Goal: Task Accomplishment & Management: Manage account settings

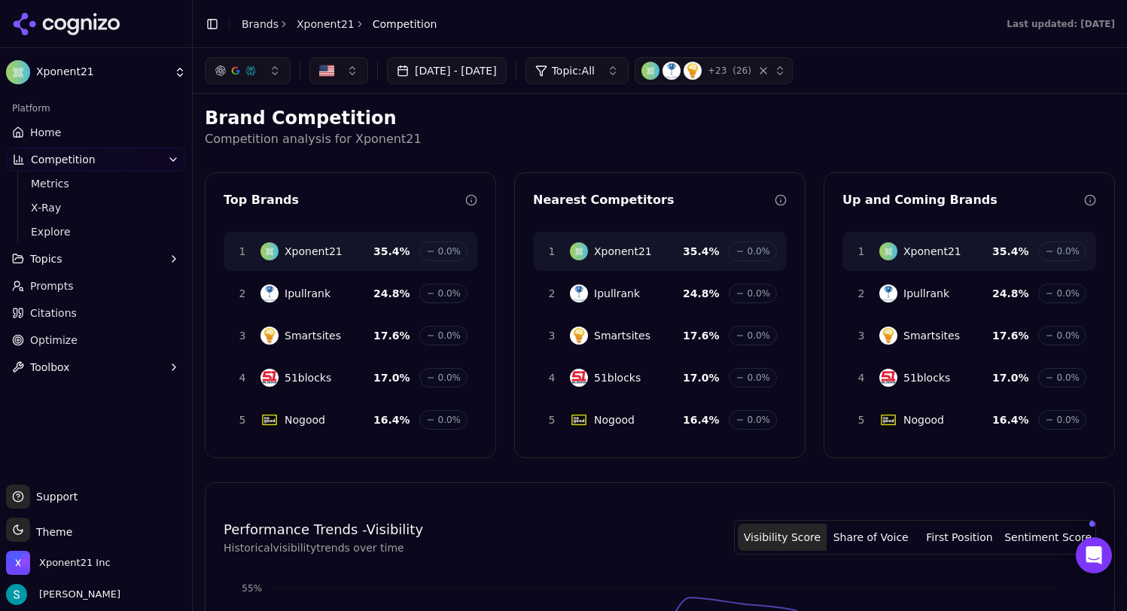
click at [59, 140] on link "Home" at bounding box center [96, 132] width 180 height 24
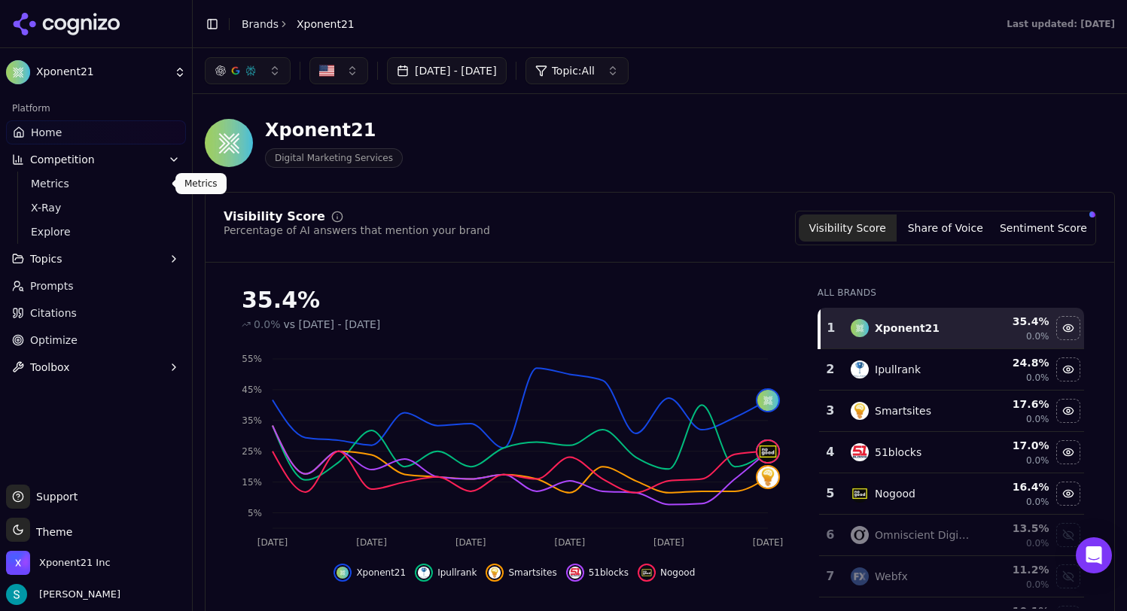
click at [122, 181] on span "Metrics" at bounding box center [96, 183] width 131 height 15
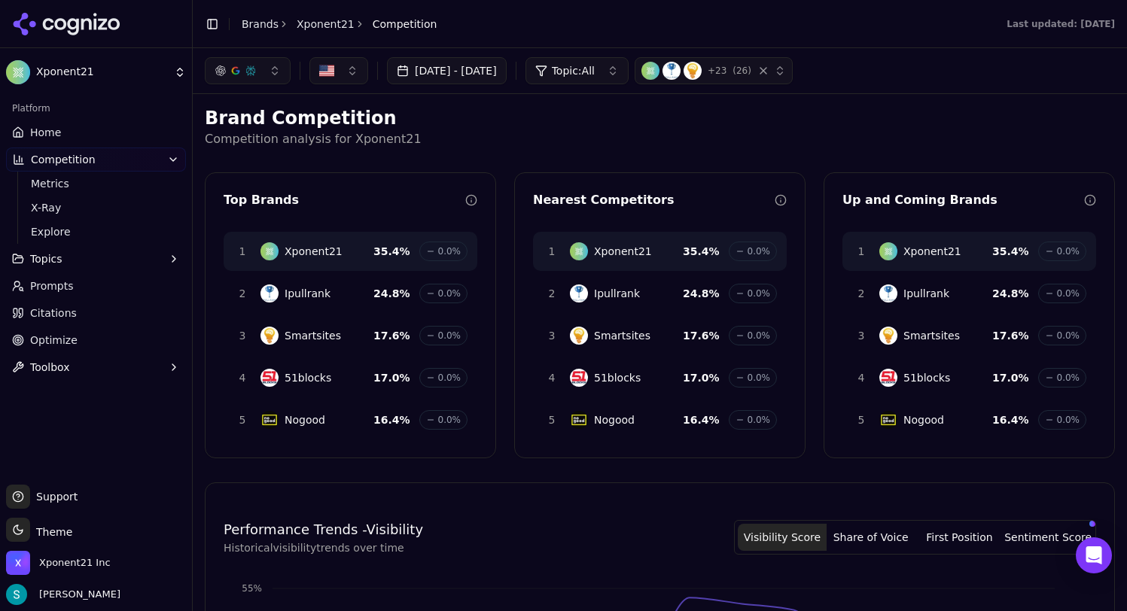
click at [263, 28] on link "Brands" at bounding box center [260, 24] width 37 height 12
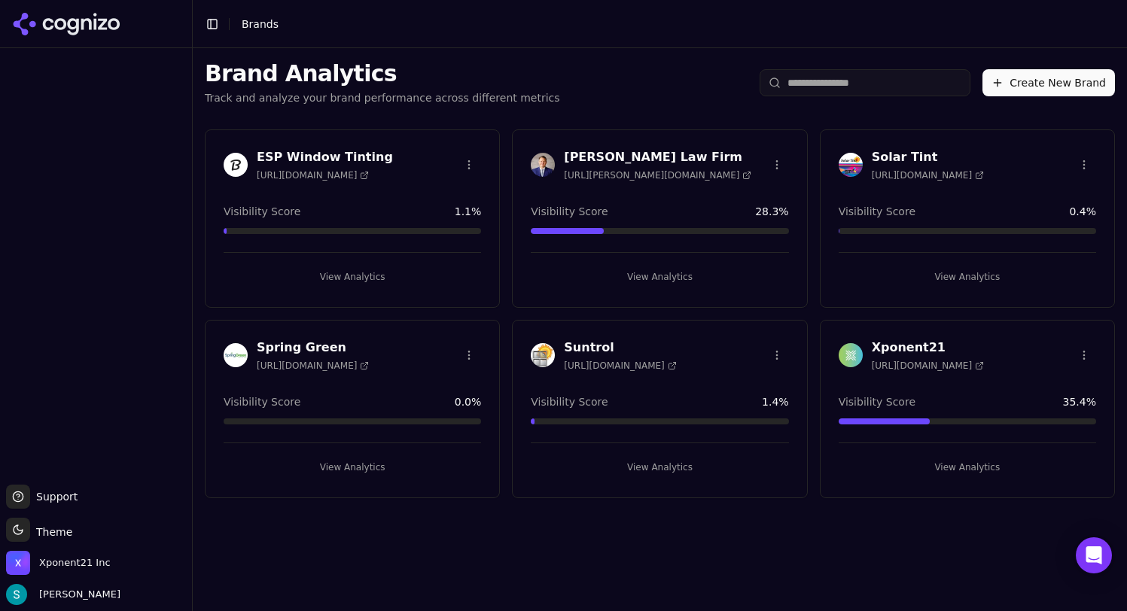
click at [924, 81] on input "search" at bounding box center [865, 82] width 211 height 27
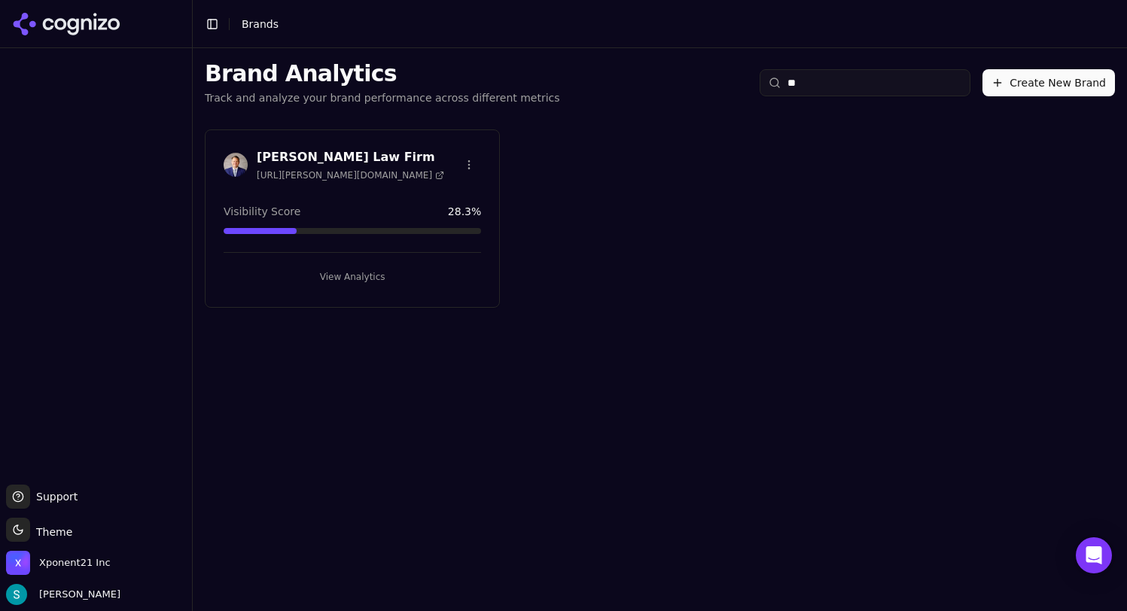
type input "*"
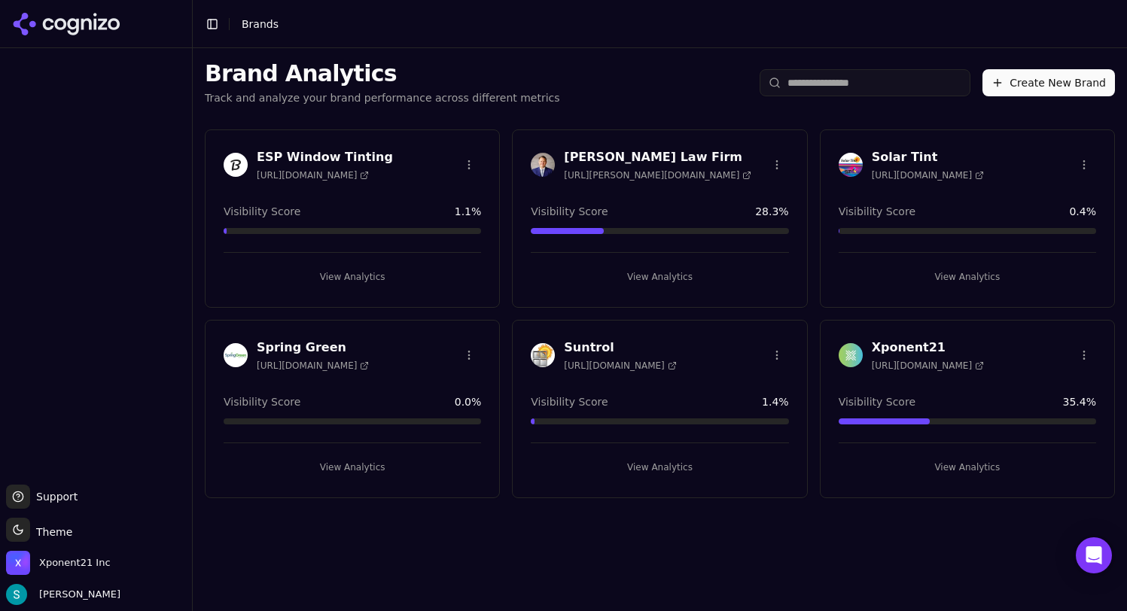
click at [1058, 77] on button "Create New Brand" at bounding box center [1048, 82] width 132 height 27
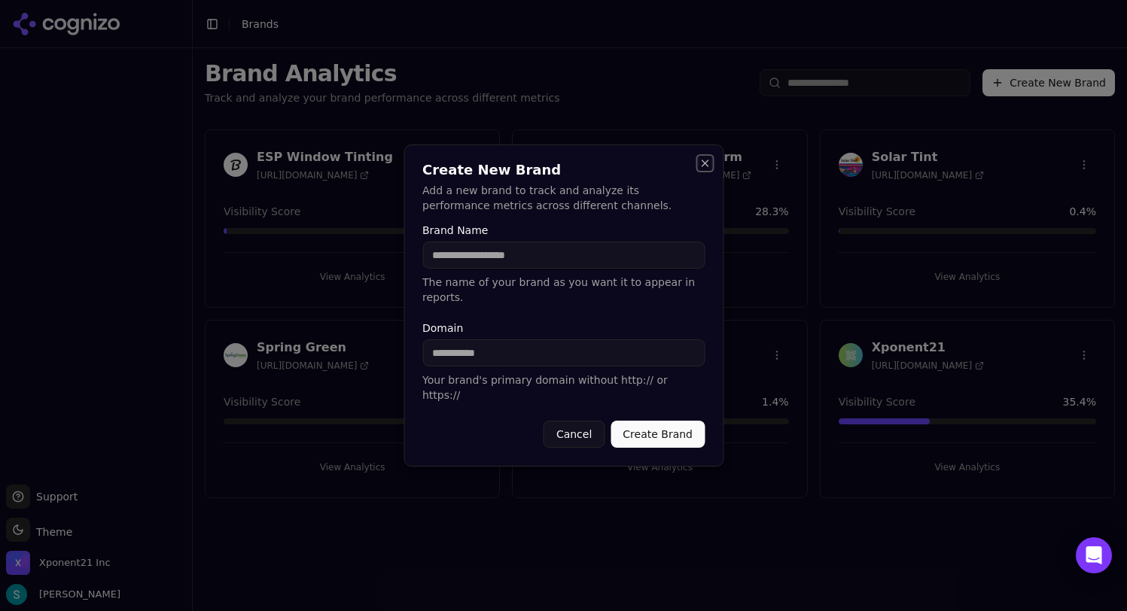
click at [706, 169] on button "Close" at bounding box center [705, 163] width 12 height 12
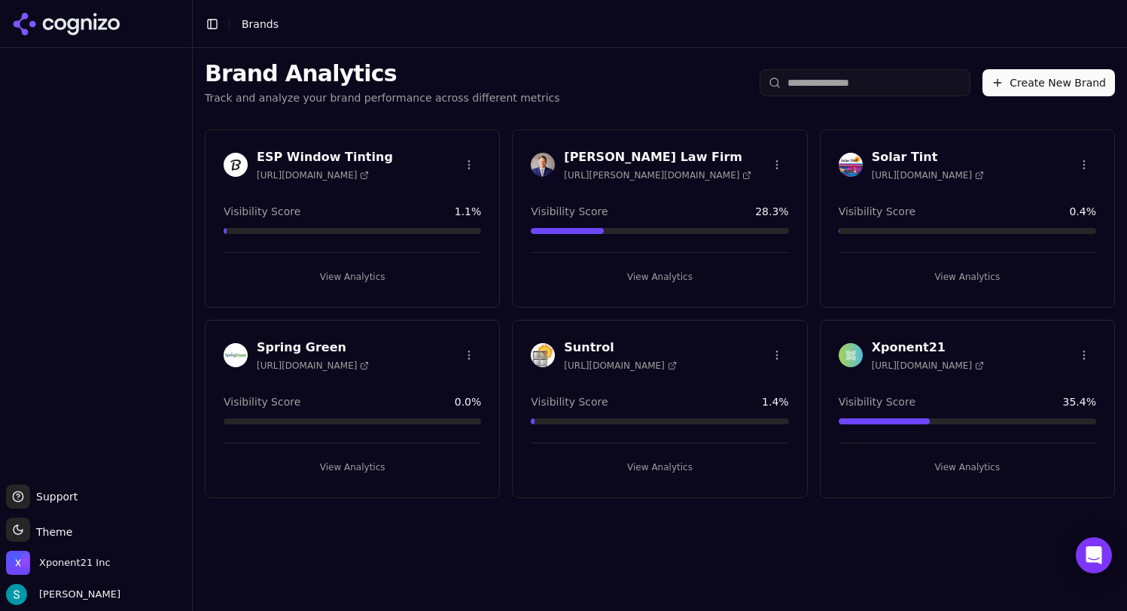
click at [748, 45] on header "Toggle Sidebar Brands" at bounding box center [660, 24] width 934 height 48
